Goal: Information Seeking & Learning: Learn about a topic

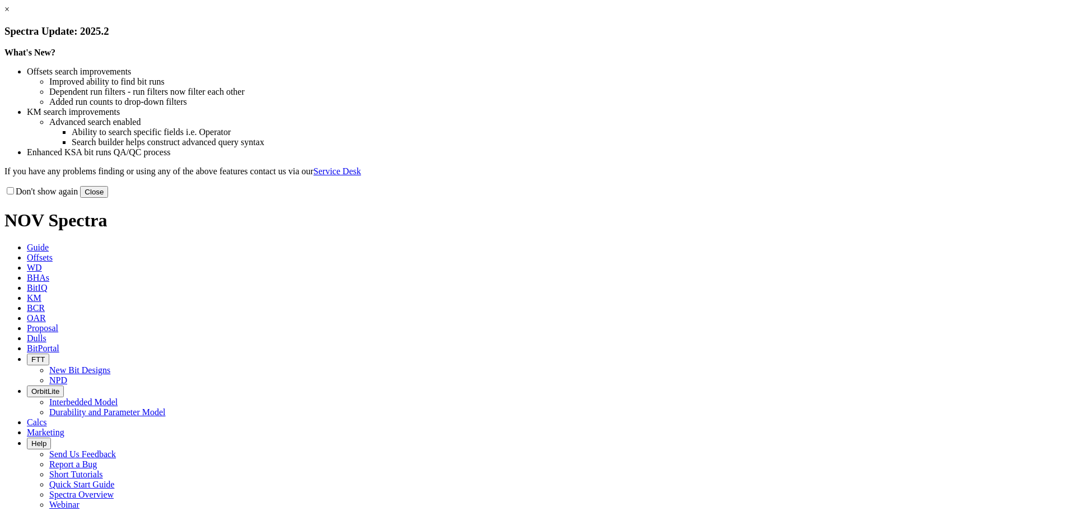
click at [10, 14] on link "×" at bounding box center [6, 9] width 5 height 10
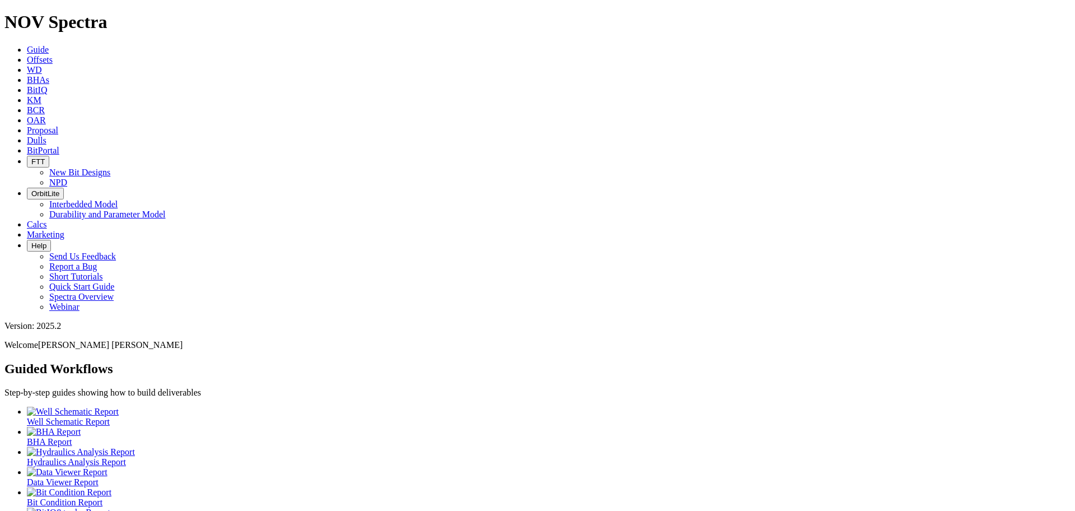
click at [53, 55] on span "Offsets" at bounding box center [40, 60] width 26 height 10
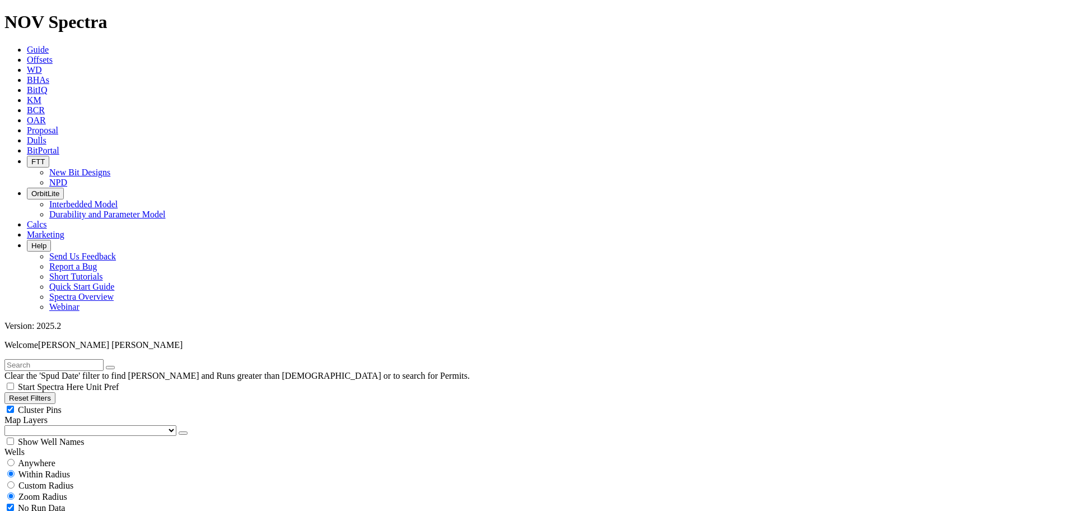
scroll to position [140, 0]
click at [15, 459] on input "radio" at bounding box center [10, 462] width 7 height 7
radio input "true"
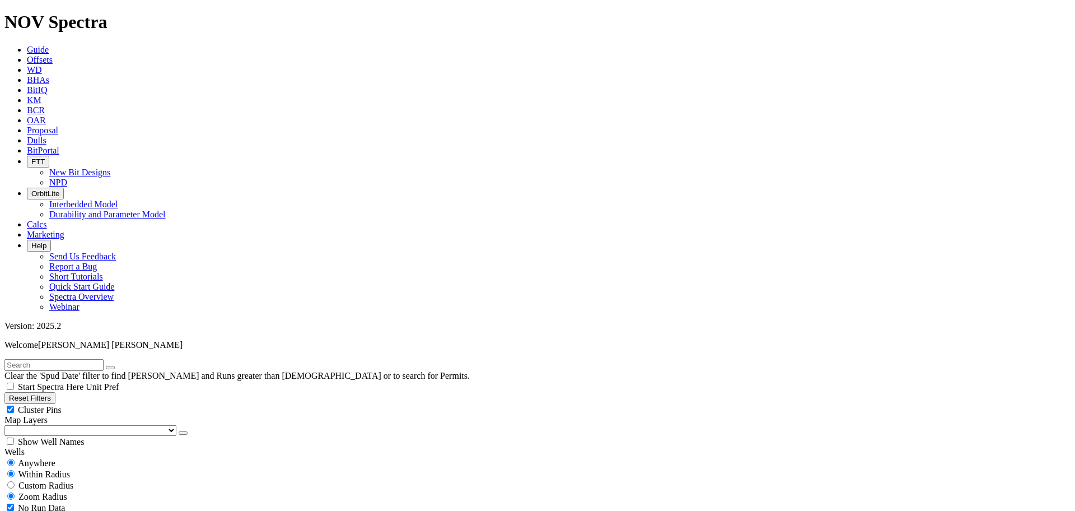
radio input "false"
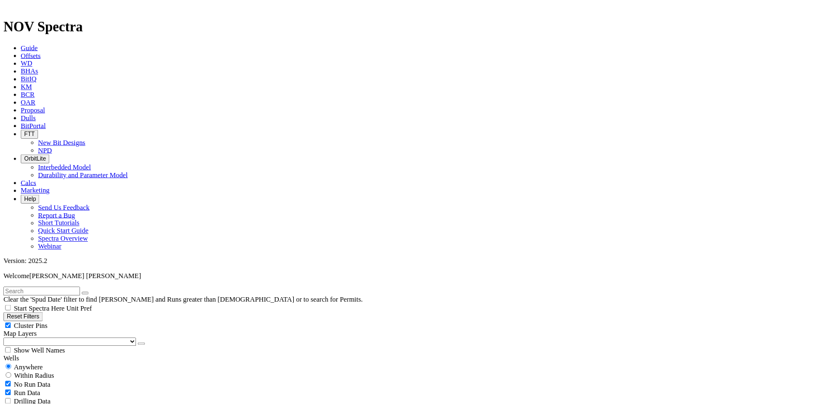
scroll to position [280, 0]
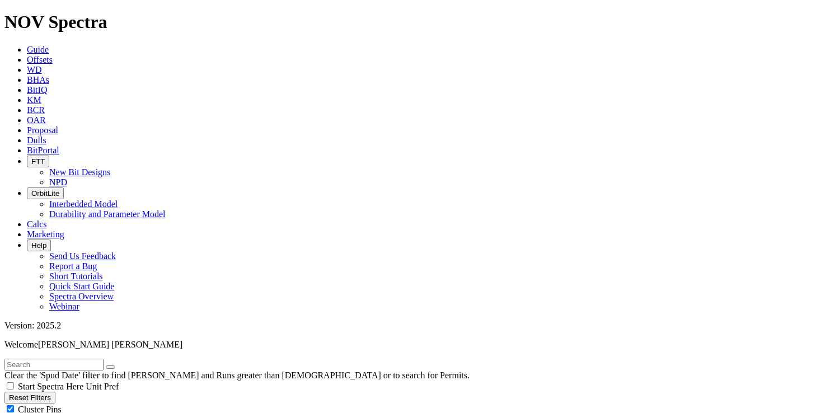
radio input "false"
radio input "true"
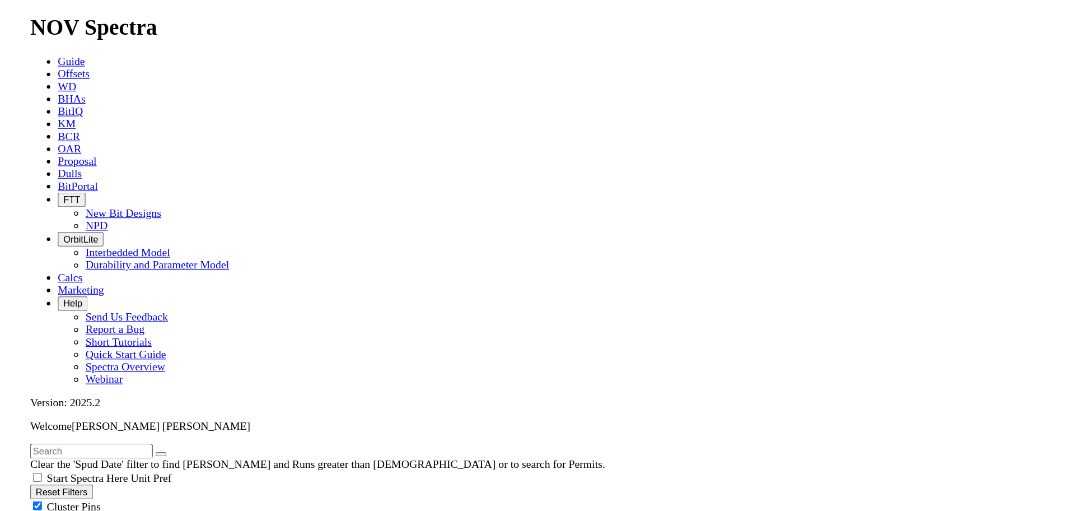
scroll to position [297, 0]
